Goal: Information Seeking & Learning: Learn about a topic

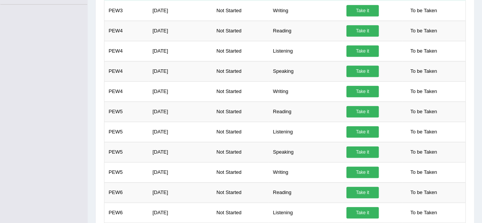
scroll to position [222, 0]
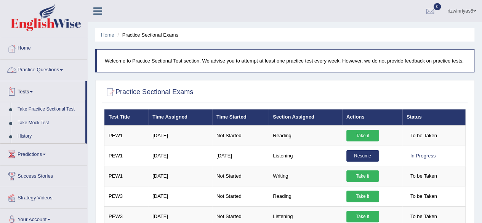
click at [55, 75] on link "Practice Questions" at bounding box center [43, 68] width 87 height 19
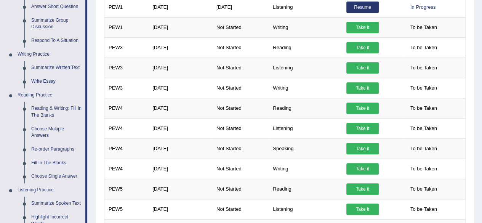
scroll to position [157, 0]
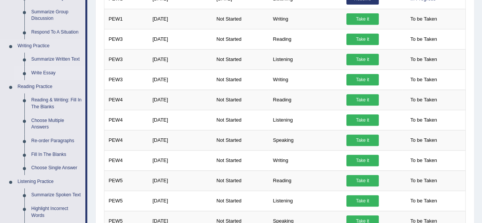
click at [49, 70] on link "Write Essay" at bounding box center [56, 73] width 57 height 14
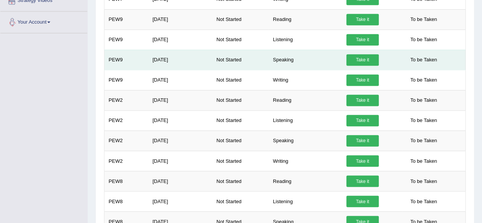
scroll to position [561, 0]
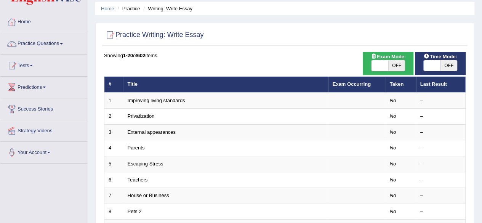
scroll to position [30, 0]
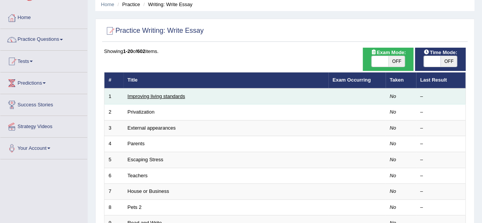
click at [155, 93] on link "Improving living standards" at bounding box center [156, 96] width 57 height 6
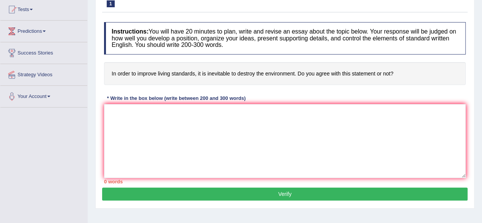
scroll to position [83, 0]
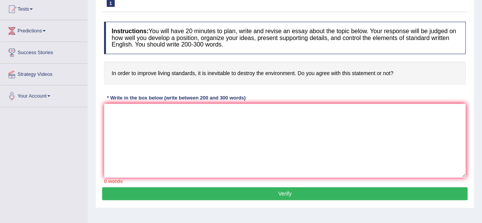
drag, startPoint x: 120, startPoint y: 69, endPoint x: 199, endPoint y: 75, distance: 79.1
click at [199, 75] on h4 "In order to improve living standards, it is inevitable to destroy the environme…" at bounding box center [284, 73] width 361 height 23
click at [279, 128] on textarea at bounding box center [284, 141] width 361 height 74
drag, startPoint x: 117, startPoint y: 69, endPoint x: 214, endPoint y: 96, distance: 100.9
click at [214, 96] on div "Instructions: You will have 20 minutes to plan, write and revise an essay about…" at bounding box center [284, 102] width 365 height 169
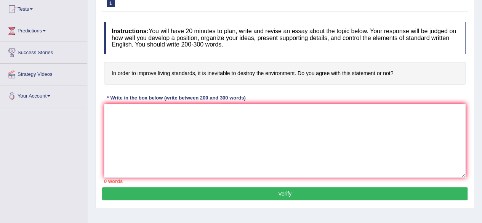
click at [214, 72] on h4 "In order to improve living standards, it is inevitable to destroy the environme…" at bounding box center [284, 73] width 361 height 23
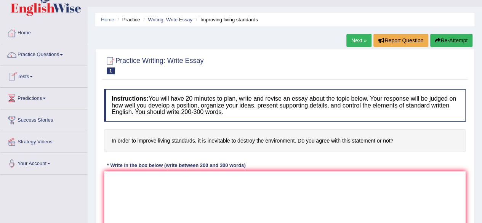
scroll to position [15, 0]
click at [56, 48] on link "Practice Questions" at bounding box center [43, 54] width 87 height 19
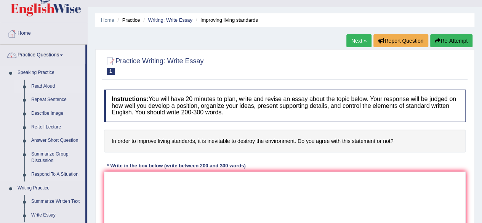
click at [49, 85] on link "Read Aloud" at bounding box center [56, 87] width 57 height 14
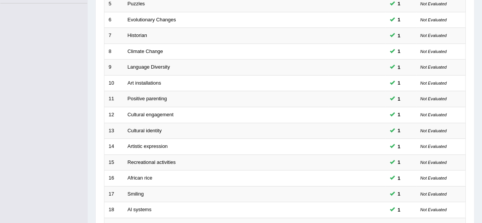
scroll to position [278, 0]
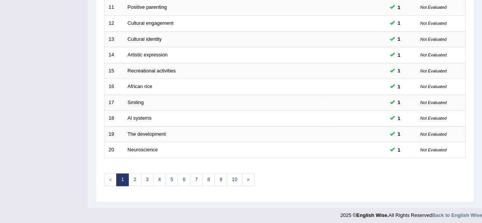
click at [167, 180] on link "5" at bounding box center [171, 179] width 13 height 13
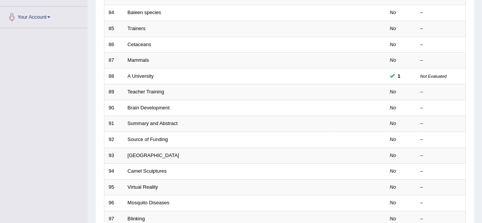
scroll to position [278, 0]
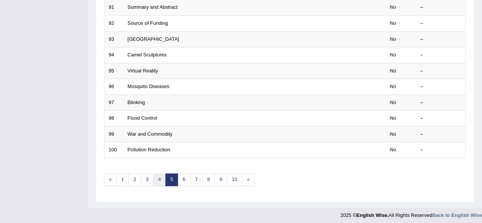
click at [161, 175] on link "4" at bounding box center [159, 179] width 13 height 13
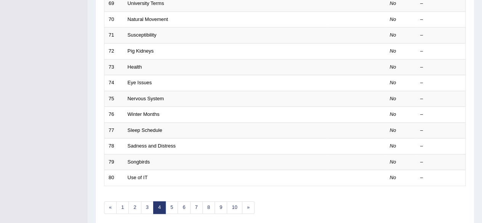
scroll to position [278, 0]
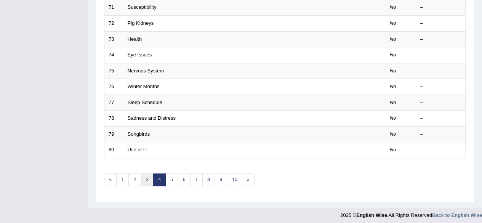
click at [145, 173] on link "3" at bounding box center [147, 179] width 13 height 13
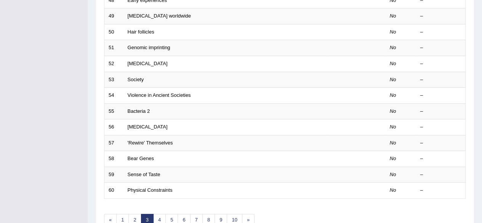
scroll to position [251, 0]
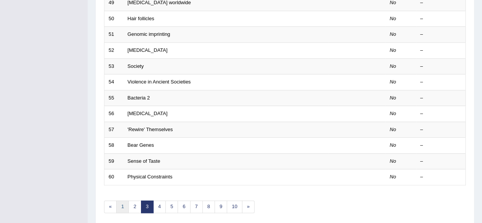
click at [127, 204] on link "1" at bounding box center [122, 206] width 13 height 13
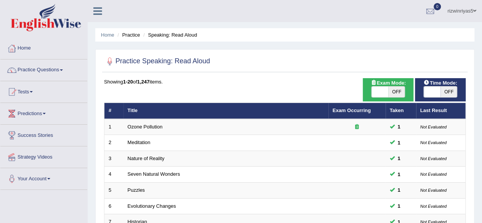
click at [399, 90] on span "OFF" at bounding box center [396, 91] width 17 height 11
checkbox input "true"
click at [444, 89] on span "OFF" at bounding box center [448, 91] width 17 height 11
checkbox input "true"
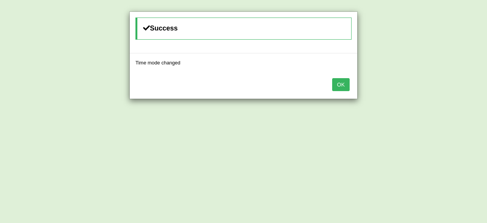
click at [343, 81] on button "OK" at bounding box center [341, 84] width 18 height 13
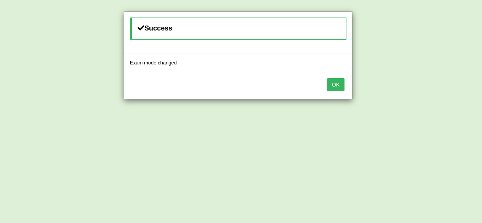
click at [343, 81] on button "OK" at bounding box center [336, 84] width 18 height 13
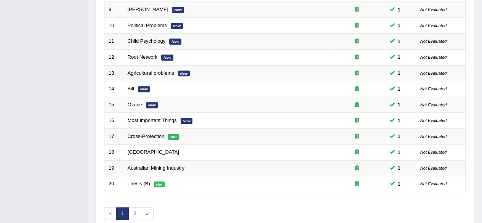
scroll to position [278, 0]
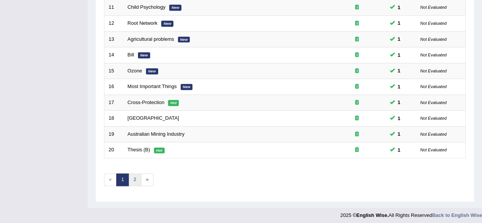
click at [137, 175] on link "2" at bounding box center [134, 179] width 13 height 13
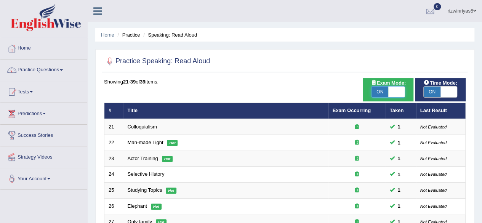
click at [401, 92] on span at bounding box center [396, 91] width 17 height 11
checkbox input "false"
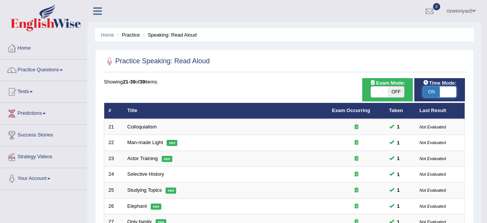
checkbox input "false"
click at [444, 93] on body "Toggle navigation Home Practice Questions Speaking Practice Read Aloud Repeat S…" at bounding box center [243, 111] width 487 height 223
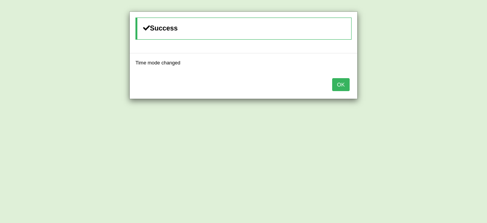
click at [339, 83] on button "OK" at bounding box center [341, 84] width 18 height 13
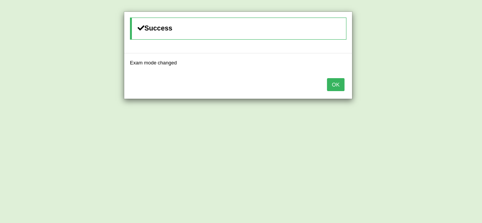
click at [339, 83] on button "OK" at bounding box center [336, 84] width 18 height 13
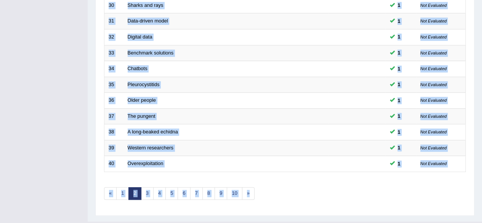
scroll to position [278, 0]
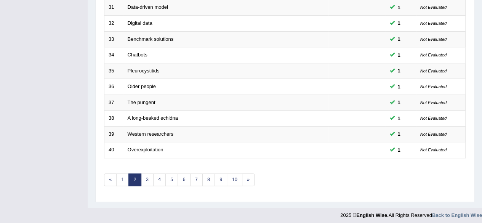
click at [149, 176] on link "3" at bounding box center [147, 179] width 13 height 13
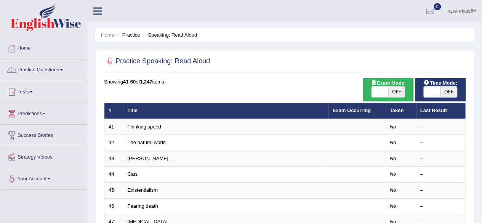
drag, startPoint x: 0, startPoint y: 0, endPoint x: 487, endPoint y: 37, distance: 488.3
click at [481, 37] on html "Toggle navigation Home Practice Questions Speaking Practice Read Aloud Repeat S…" at bounding box center [241, 111] width 482 height 223
click at [49, 70] on link "Practice Questions" at bounding box center [43, 68] width 87 height 19
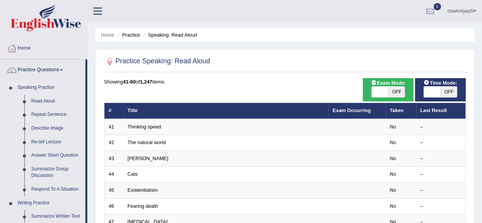
click at [56, 115] on link "Repeat Sentence" at bounding box center [56, 115] width 57 height 14
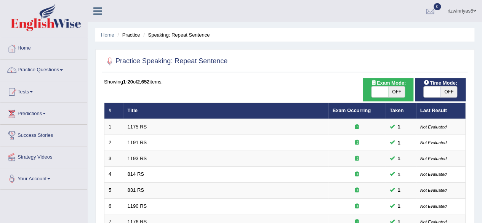
click at [393, 91] on span "OFF" at bounding box center [396, 91] width 17 height 11
checkbox input "true"
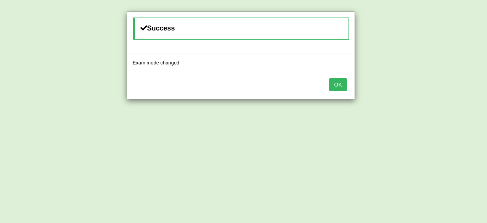
click at [436, 85] on body "Toggle navigation Home Practice Questions Speaking Practice Read Aloud Repeat S…" at bounding box center [243, 111] width 487 height 223
click at [338, 85] on button "OK" at bounding box center [338, 84] width 18 height 13
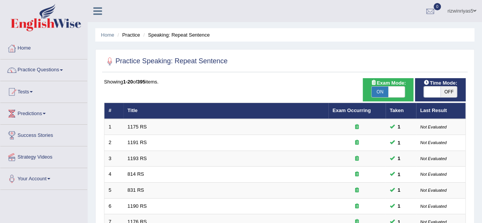
click at [440, 91] on span "OFF" at bounding box center [448, 91] width 17 height 11
checkbox input "true"
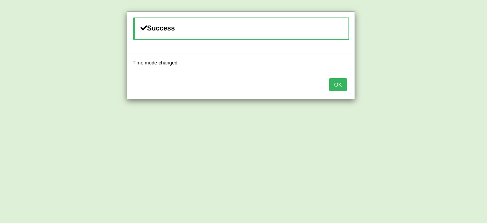
click at [337, 86] on button "OK" at bounding box center [338, 84] width 18 height 13
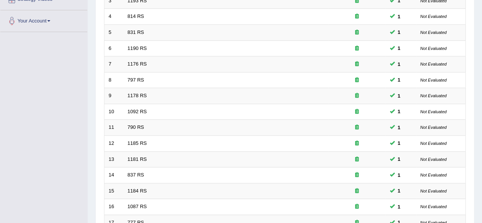
scroll to position [278, 0]
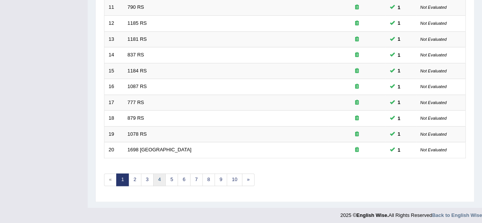
click at [159, 177] on link "4" at bounding box center [159, 179] width 13 height 13
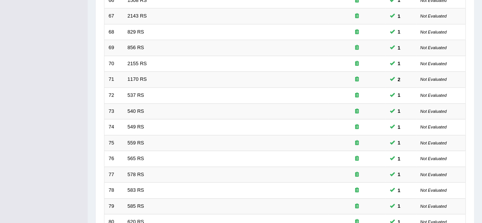
scroll to position [278, 0]
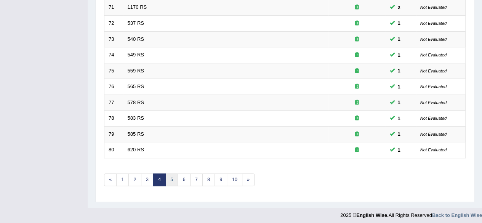
click at [173, 178] on link "5" at bounding box center [171, 179] width 13 height 13
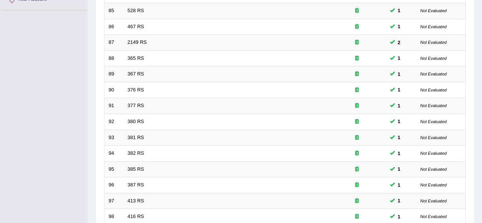
scroll to position [278, 0]
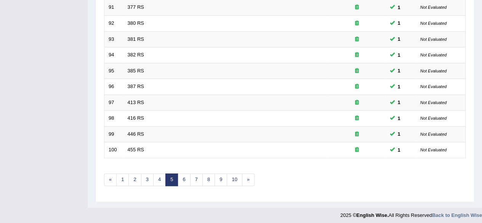
drag, startPoint x: 0, startPoint y: 0, endPoint x: 487, endPoint y: 179, distance: 518.9
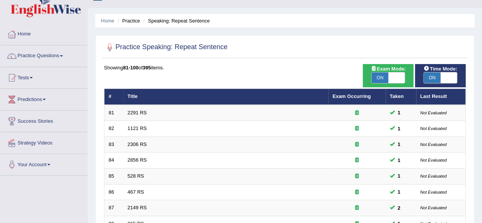
scroll to position [0, 0]
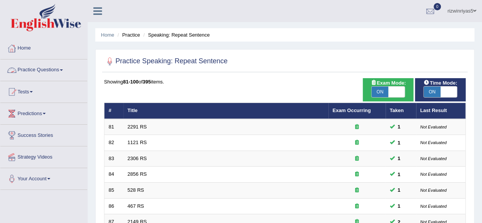
click at [59, 71] on link "Practice Questions" at bounding box center [43, 68] width 87 height 19
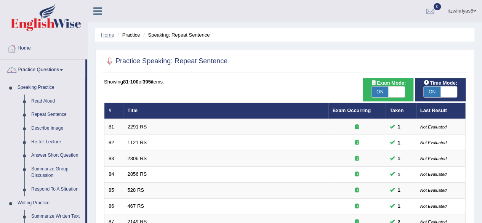
click at [107, 32] on link "Home" at bounding box center [107, 35] width 13 height 6
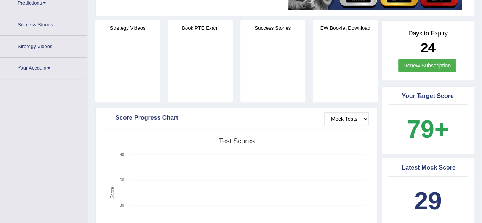
scroll to position [129, 0]
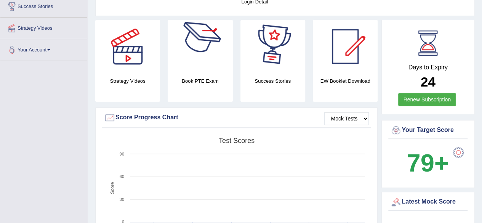
click at [211, 33] on div at bounding box center [199, 46] width 53 height 53
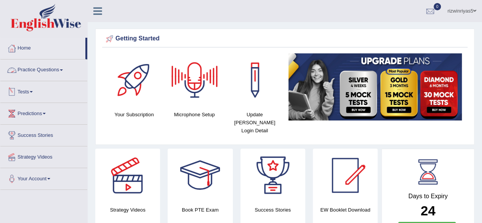
click at [19, 89] on link "Tests" at bounding box center [43, 90] width 87 height 19
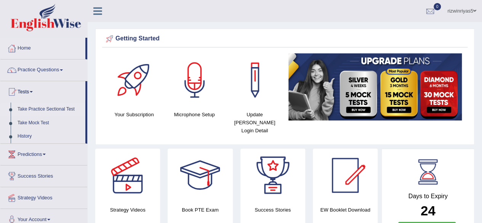
click at [52, 110] on link "Take Practice Sectional Test" at bounding box center [49, 109] width 71 height 14
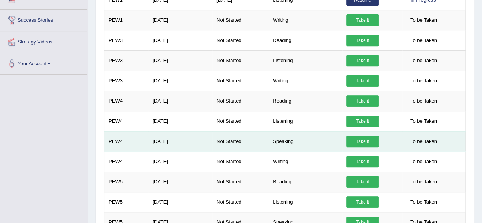
click at [362, 137] on link "Take it" at bounding box center [362, 141] width 32 height 11
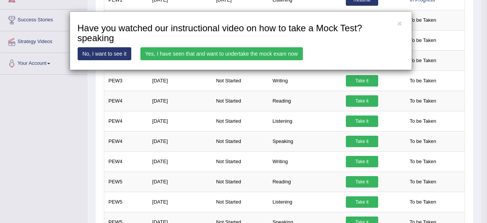
click at [229, 51] on link "Yes, I have seen that and want to undertake the mock exam now" at bounding box center [221, 53] width 163 height 13
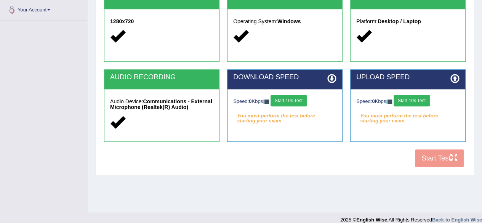
scroll to position [169, 0]
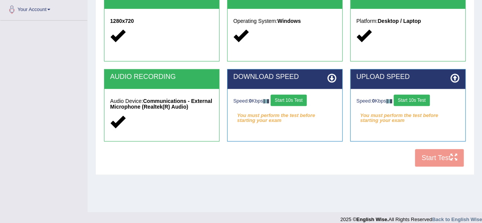
click at [289, 98] on button "Start 10s Test" at bounding box center [288, 99] width 36 height 11
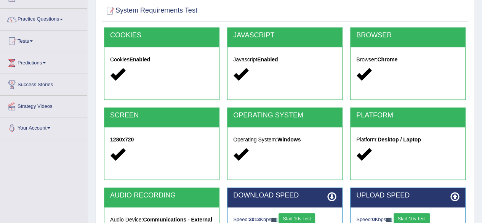
scroll to position [0, 0]
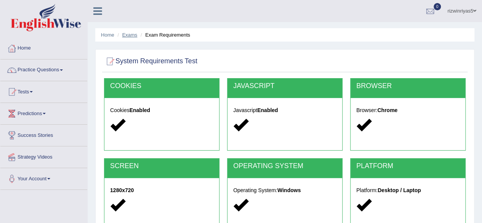
click at [129, 35] on link "Exams" at bounding box center [129, 35] width 15 height 6
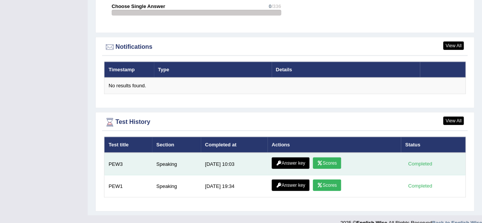
click at [302, 157] on link "Answer key" at bounding box center [290, 162] width 38 height 11
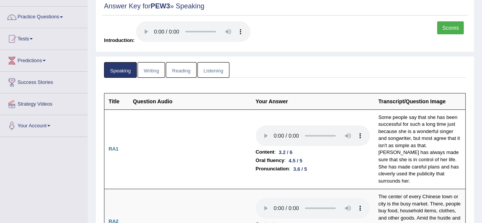
scroll to position [45, 0]
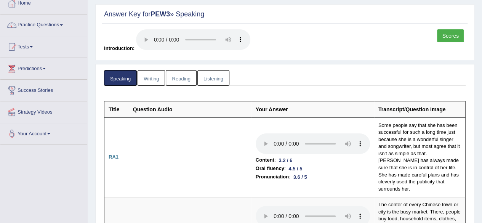
drag, startPoint x: 0, startPoint y: 0, endPoint x: 487, endPoint y: 24, distance: 487.5
click at [481, 24] on html "Toggle navigation Home Practice Questions Speaking Practice Read Aloud Repeat S…" at bounding box center [241, 66] width 482 height 223
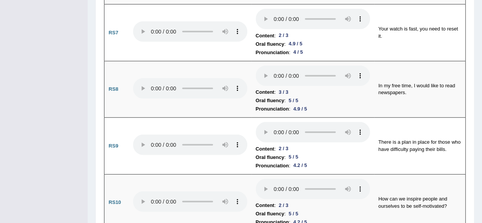
scroll to position [0, 0]
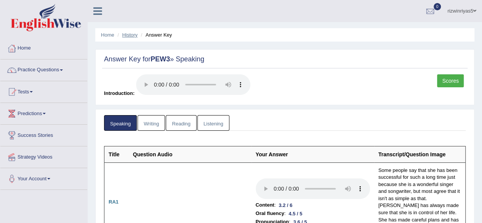
click at [131, 37] on link "History" at bounding box center [129, 35] width 15 height 6
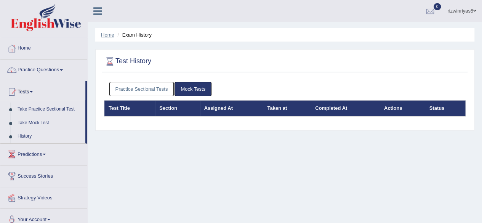
click at [104, 36] on link "Home" at bounding box center [107, 35] width 13 height 6
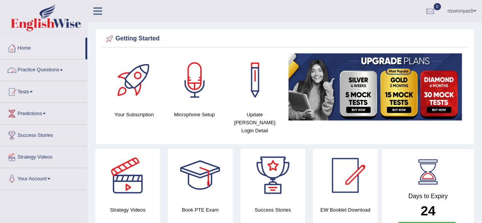
click at [57, 69] on link "Practice Questions" at bounding box center [43, 68] width 87 height 19
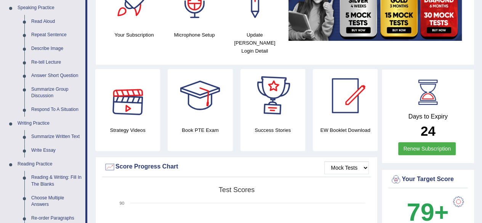
scroll to position [59, 0]
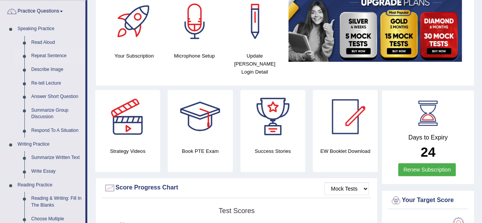
click at [49, 53] on link "Repeat Sentence" at bounding box center [56, 56] width 57 height 14
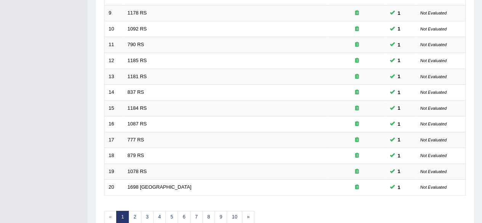
scroll to position [278, 0]
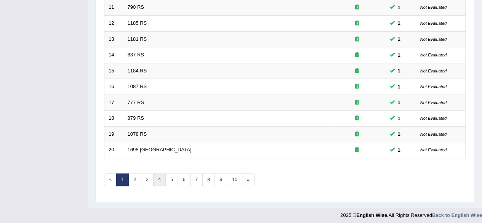
click at [153, 174] on link "4" at bounding box center [159, 179] width 13 height 13
click at [171, 179] on link "5" at bounding box center [171, 179] width 13 height 13
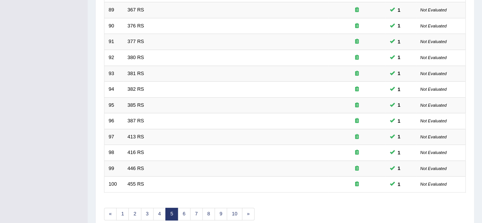
scroll to position [277, 0]
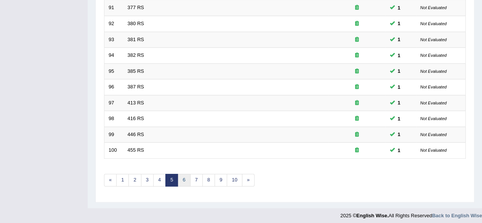
click at [185, 179] on link "6" at bounding box center [183, 180] width 13 height 13
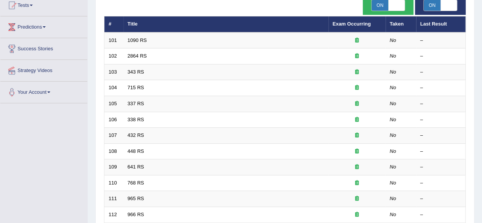
scroll to position [99, 0]
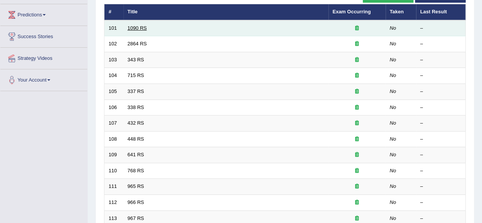
click at [137, 29] on link "1090 RS" at bounding box center [137, 28] width 19 height 6
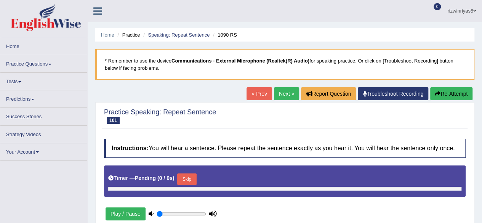
type input "0.9"
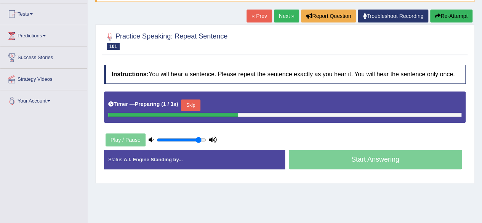
scroll to position [85, 0]
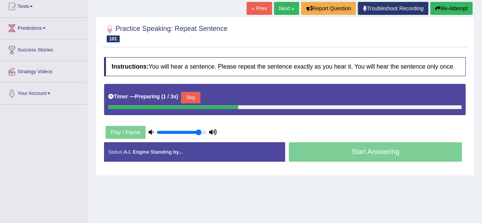
drag, startPoint x: 487, startPoint y: 56, endPoint x: 487, endPoint y: 101, distance: 44.9
click at [481, 101] on html "Toggle navigation Home Practice Questions Speaking Practice Read Aloud Repeat S…" at bounding box center [241, 26] width 482 height 223
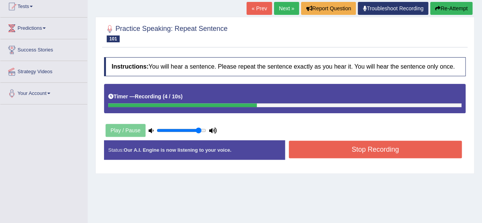
click at [413, 147] on button "Stop Recording" at bounding box center [375, 149] width 173 height 18
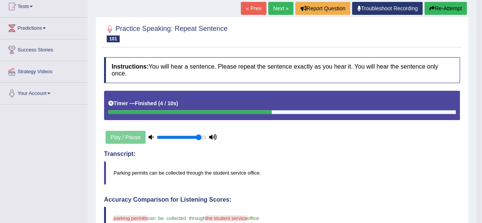
drag, startPoint x: 487, startPoint y: 90, endPoint x: 487, endPoint y: 126, distance: 35.8
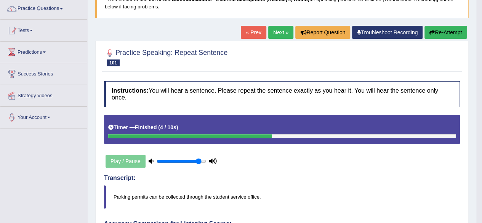
scroll to position [60, 0]
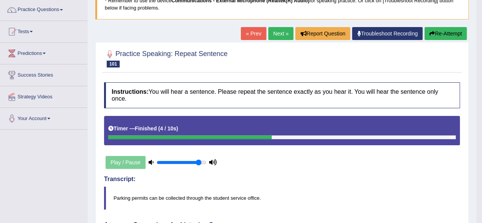
click at [282, 31] on link "Next »" at bounding box center [280, 33] width 25 height 13
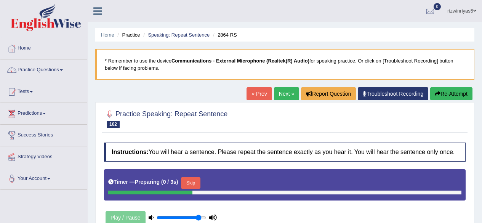
click at [481, 102] on html "Toggle navigation Home Practice Questions Speaking Practice Read Aloud Repeat S…" at bounding box center [241, 111] width 482 height 223
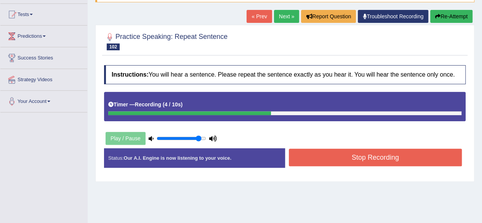
click at [422, 157] on button "Stop Recording" at bounding box center [375, 157] width 173 height 18
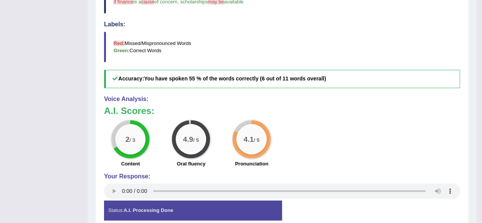
scroll to position [42, 0]
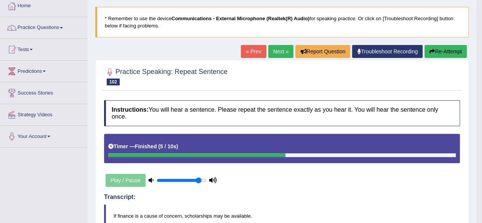
click at [286, 53] on link "Next »" at bounding box center [280, 51] width 25 height 13
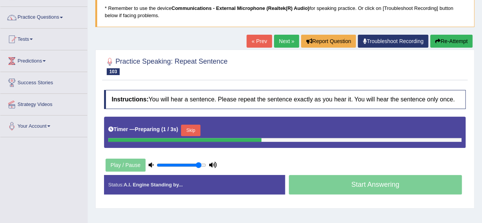
scroll to position [78, 0]
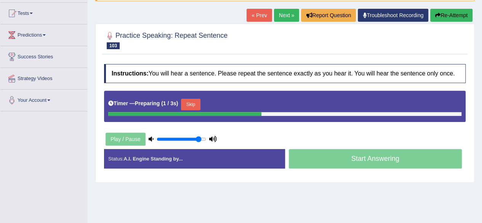
drag, startPoint x: 484, startPoint y: 13, endPoint x: 487, endPoint y: 54, distance: 42.0
click at [481, 54] on html "Toggle navigation Home Practice Questions Speaking Practice Read Aloud Repeat S…" at bounding box center [241, 33] width 482 height 223
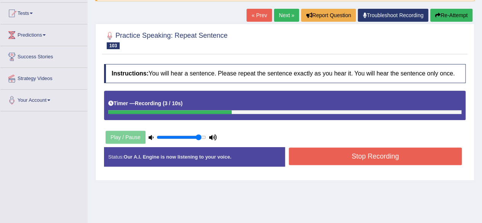
click at [416, 151] on button "Stop Recording" at bounding box center [375, 156] width 173 height 18
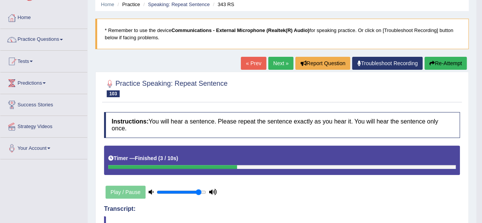
scroll to position [30, 0]
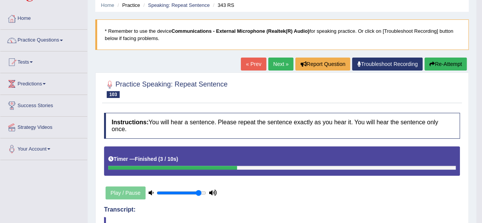
click at [282, 58] on link "Next »" at bounding box center [280, 63] width 25 height 13
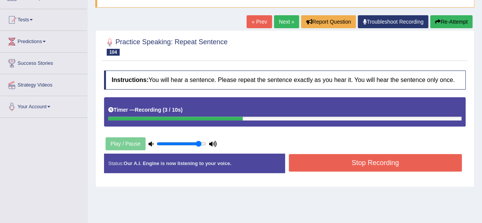
click at [421, 158] on button "Stop Recording" at bounding box center [375, 163] width 173 height 18
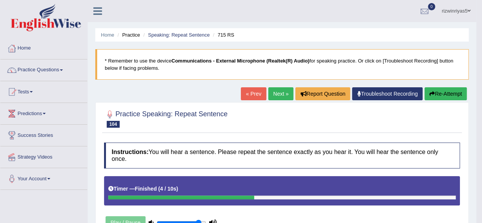
click at [282, 91] on link "Next »" at bounding box center [280, 93] width 25 height 13
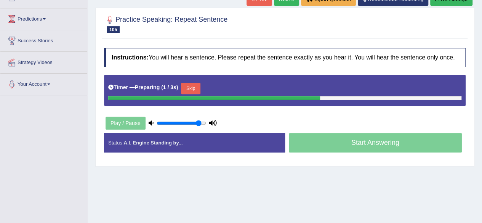
scroll to position [94, 0]
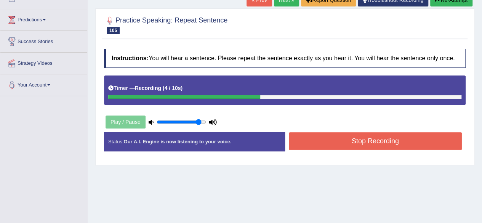
click at [418, 141] on button "Stop Recording" at bounding box center [375, 141] width 173 height 18
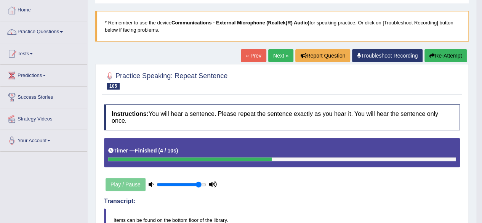
scroll to position [37, 0]
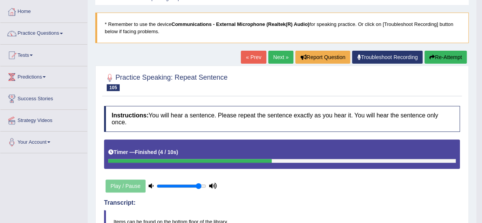
drag, startPoint x: 487, startPoint y: 102, endPoint x: 479, endPoint y: 90, distance: 15.1
click at [479, 90] on html "Toggle navigation Home Practice Questions Speaking Practice Read Aloud Repeat S…" at bounding box center [241, 74] width 482 height 223
click at [282, 61] on link "Next »" at bounding box center [280, 57] width 25 height 13
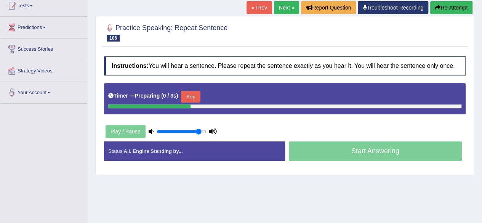
scroll to position [99, 0]
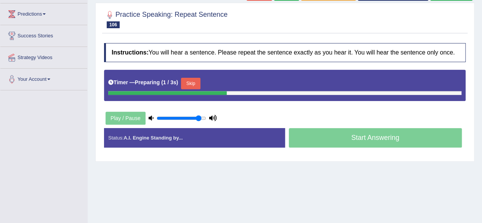
click at [481, 107] on html "Toggle navigation Home Practice Questions Speaking Practice Read Aloud Repeat S…" at bounding box center [241, 12] width 482 height 223
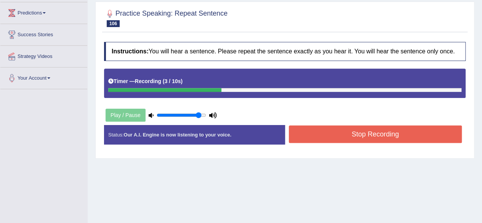
click at [423, 133] on button "Stop Recording" at bounding box center [375, 134] width 173 height 18
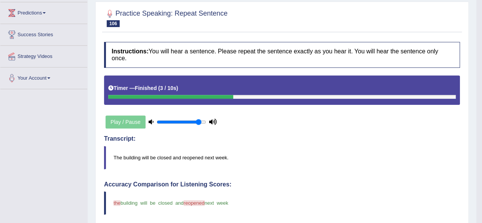
drag, startPoint x: 487, startPoint y: 53, endPoint x: 487, endPoint y: 101, distance: 48.7
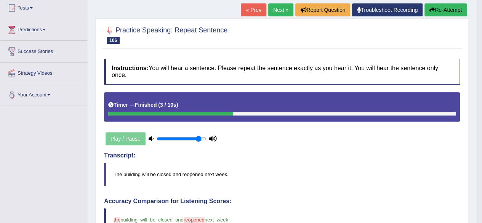
scroll to position [80, 0]
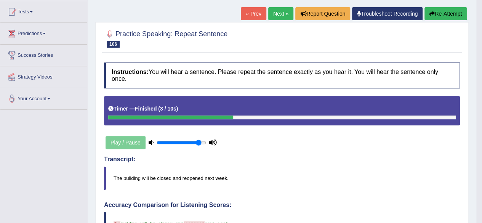
click at [285, 15] on link "Next »" at bounding box center [280, 13] width 25 height 13
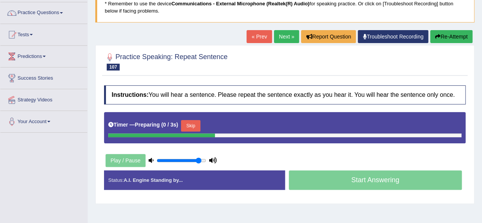
scroll to position [84, 0]
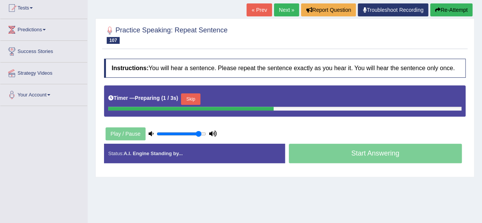
click at [481, 104] on html "Toggle navigation Home Practice Questions Speaking Practice Read Aloud Repeat S…" at bounding box center [241, 27] width 482 height 223
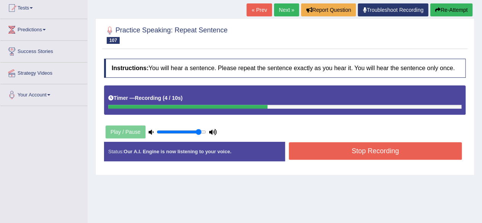
click at [347, 149] on button "Stop Recording" at bounding box center [375, 151] width 173 height 18
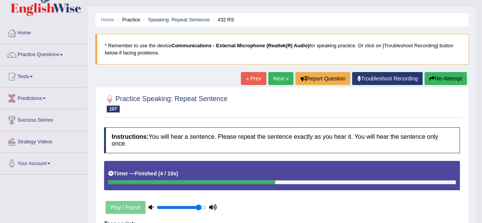
scroll to position [0, 0]
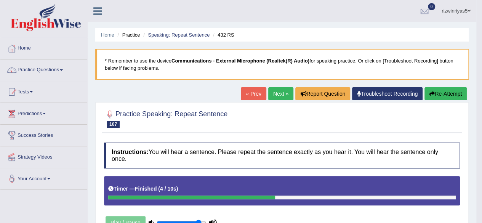
click at [278, 101] on div "« Prev Next » Report Question Troubleshoot Recording Re-Attempt" at bounding box center [355, 94] width 228 height 15
click at [284, 94] on link "Next »" at bounding box center [280, 93] width 25 height 13
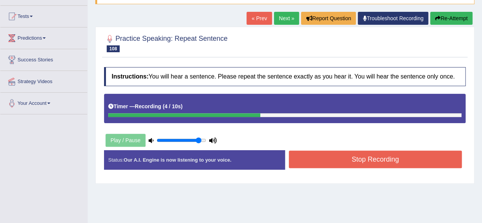
click at [402, 156] on button "Stop Recording" at bounding box center [375, 159] width 173 height 18
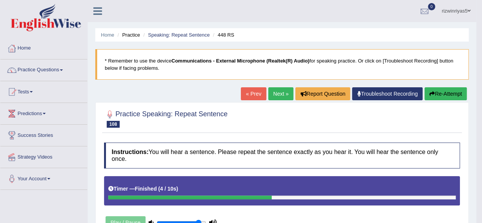
click at [281, 94] on link "Next »" at bounding box center [280, 93] width 25 height 13
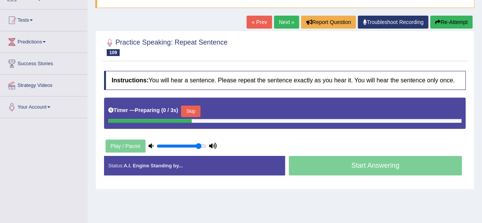
scroll to position [72, 0]
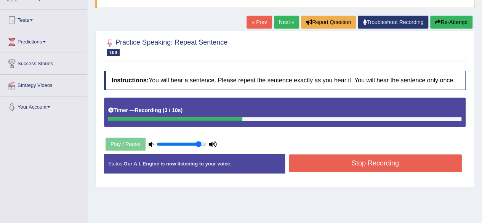
click at [411, 157] on button "Stop Recording" at bounding box center [375, 163] width 173 height 18
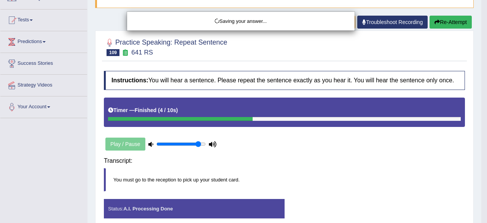
click at [411, 151] on body "Toggle navigation Home Practice Questions Speaking Practice Read Aloud Repeat S…" at bounding box center [243, 39] width 487 height 223
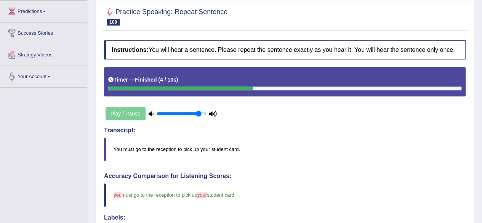
drag, startPoint x: 487, startPoint y: 96, endPoint x: 487, endPoint y: 144, distance: 48.7
click at [481, 121] on html "Toggle navigation Home Practice Questions Speaking Practice Read Aloud Repeat S…" at bounding box center [241, 9] width 482 height 223
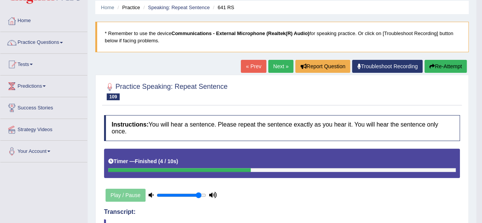
scroll to position [20, 0]
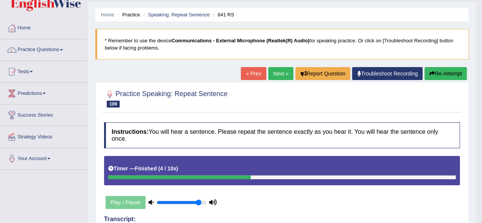
click at [280, 75] on link "Next »" at bounding box center [280, 73] width 25 height 13
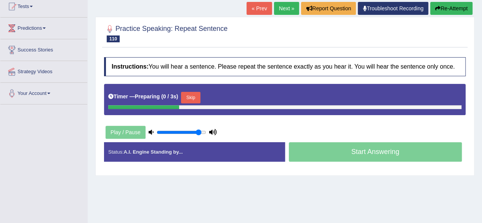
click at [481, 86] on html "Toggle navigation Home Practice Questions Speaking Practice Read Aloud Repeat S…" at bounding box center [241, 26] width 482 height 223
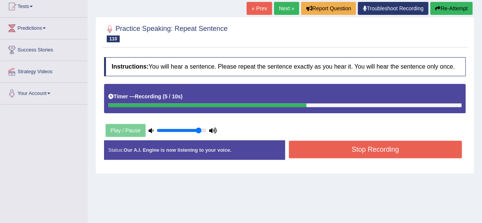
click at [349, 148] on button "Stop Recording" at bounding box center [375, 149] width 173 height 18
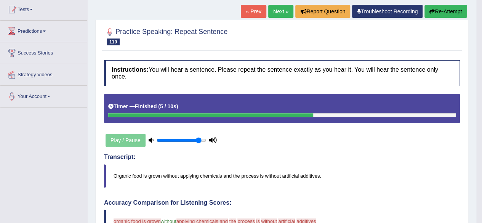
scroll to position [7, 0]
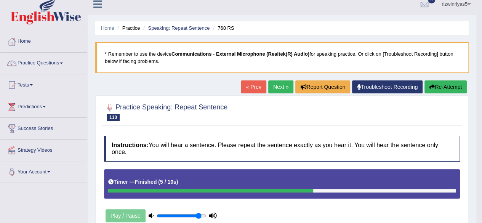
click at [448, 85] on button "Re-Attempt" at bounding box center [445, 86] width 42 height 13
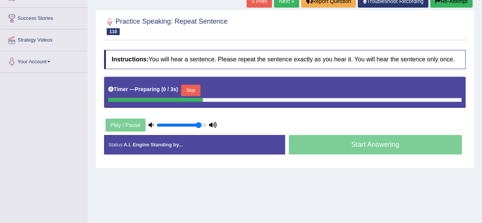
scroll to position [119, 0]
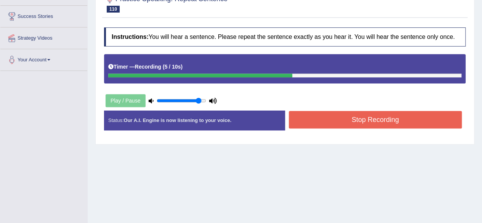
click at [402, 119] on button "Stop Recording" at bounding box center [375, 120] width 173 height 18
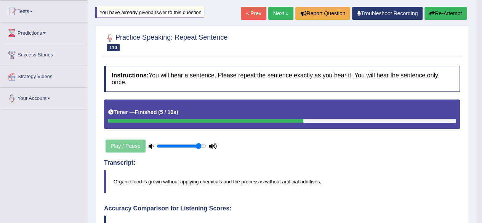
scroll to position [57, 0]
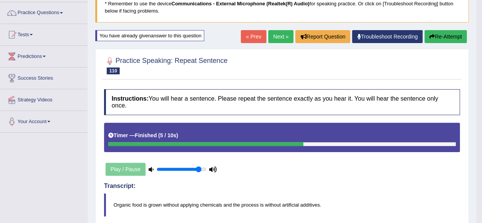
click at [435, 34] on button "Re-Attempt" at bounding box center [445, 36] width 42 height 13
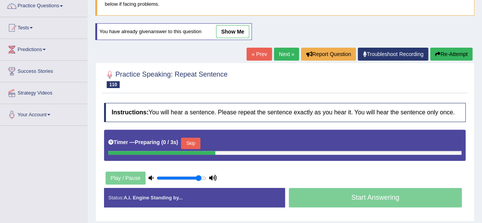
scroll to position [81, 0]
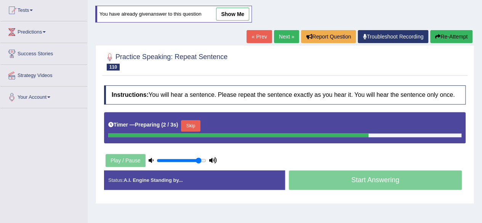
click at [197, 123] on button "Skip" at bounding box center [190, 125] width 19 height 11
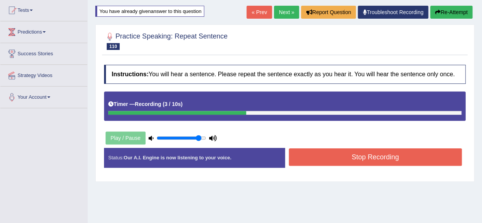
click at [316, 156] on button "Stop Recording" at bounding box center [375, 157] width 173 height 18
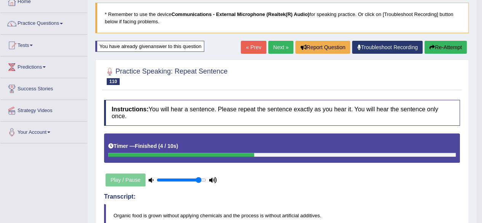
scroll to position [34, 0]
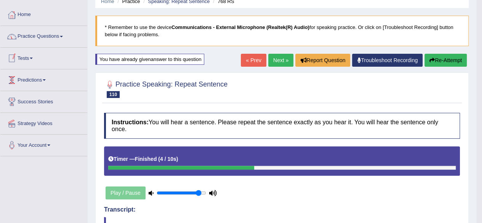
click at [30, 49] on link "Tests" at bounding box center [43, 57] width 87 height 19
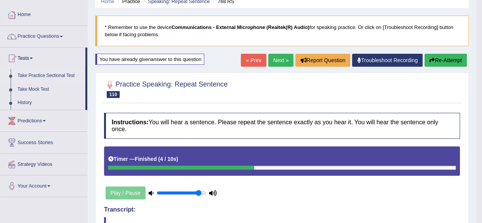
click at [39, 74] on link "Take Practice Sectional Test" at bounding box center [49, 76] width 71 height 14
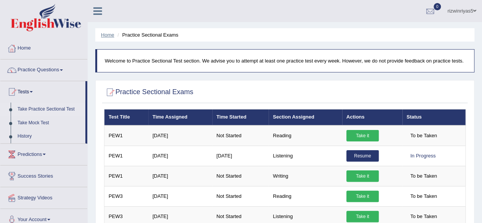
click at [112, 35] on link "Home" at bounding box center [107, 35] width 13 height 6
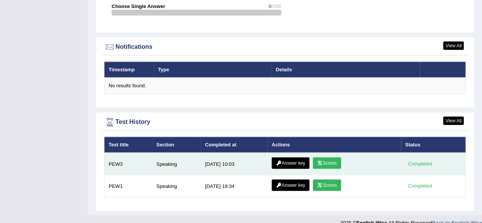
click at [327, 157] on link "Scores" at bounding box center [327, 162] width 28 height 11
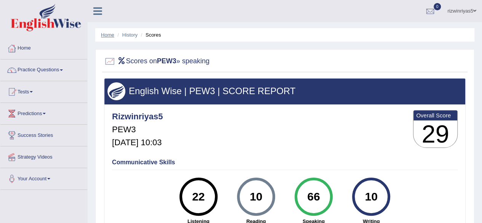
click at [109, 34] on link "Home" at bounding box center [107, 35] width 13 height 6
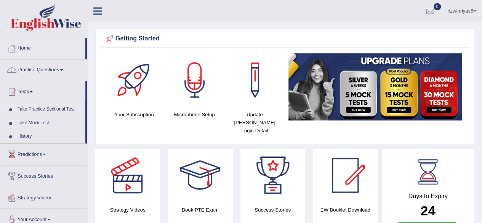
click at [46, 111] on link "Take Practice Sectional Test" at bounding box center [49, 109] width 71 height 14
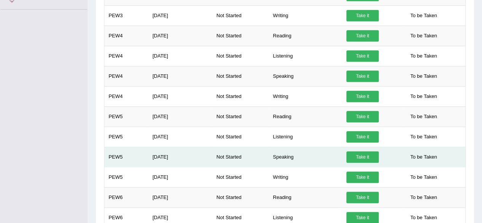
click at [372, 152] on link "Take it" at bounding box center [362, 156] width 32 height 11
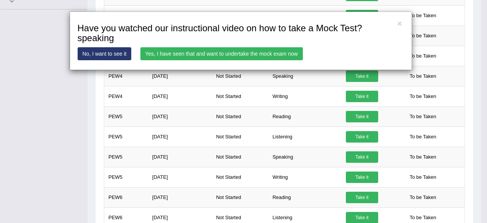
click at [250, 50] on link "Yes, I have seen that and want to undertake the mock exam now" at bounding box center [221, 53] width 163 height 13
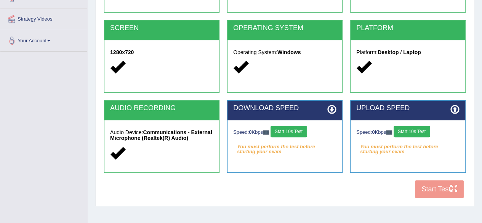
scroll to position [177, 0]
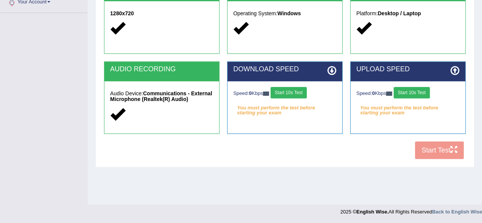
click at [302, 88] on button "Start 10s Test" at bounding box center [288, 92] width 36 height 11
click at [420, 90] on button "Start 10s Test" at bounding box center [411, 92] width 36 height 11
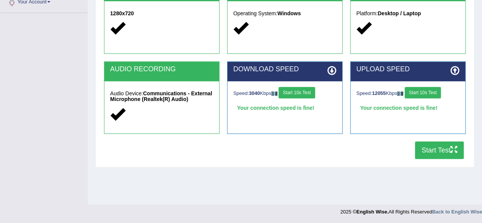
click at [427, 153] on button "Start Test" at bounding box center [439, 150] width 49 height 18
